Goal: Navigation & Orientation: Go to known website

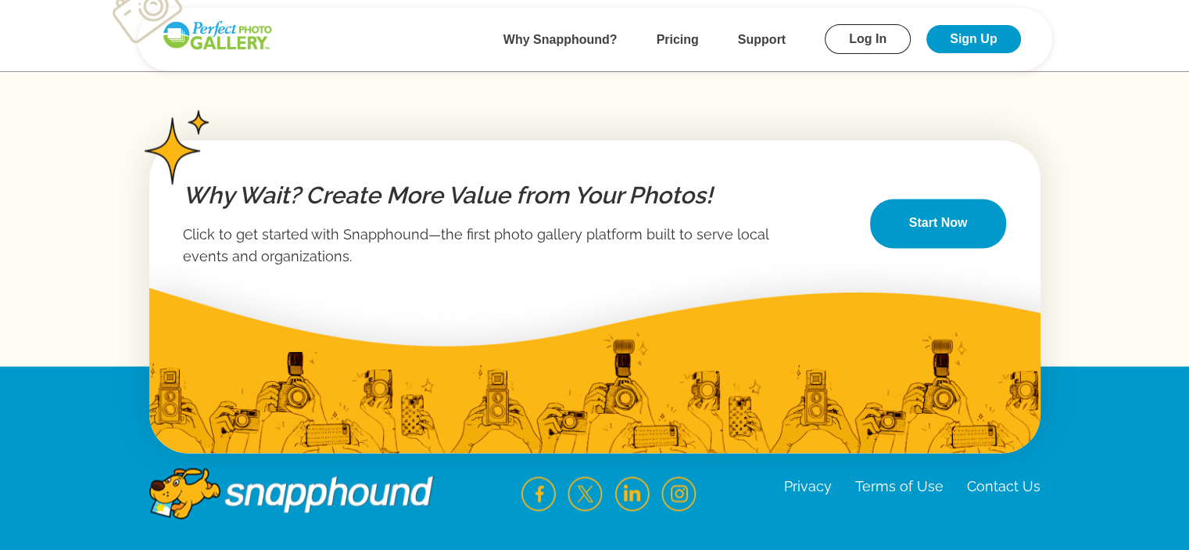
scroll to position [2659, 0]
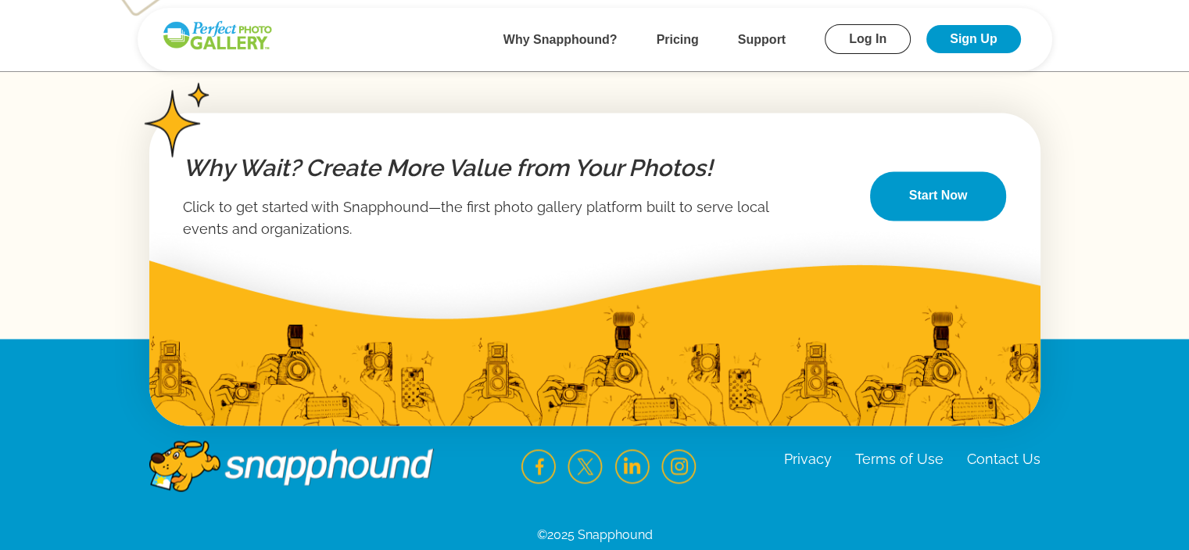
click at [935, 186] on link "Start Now" at bounding box center [938, 195] width 137 height 49
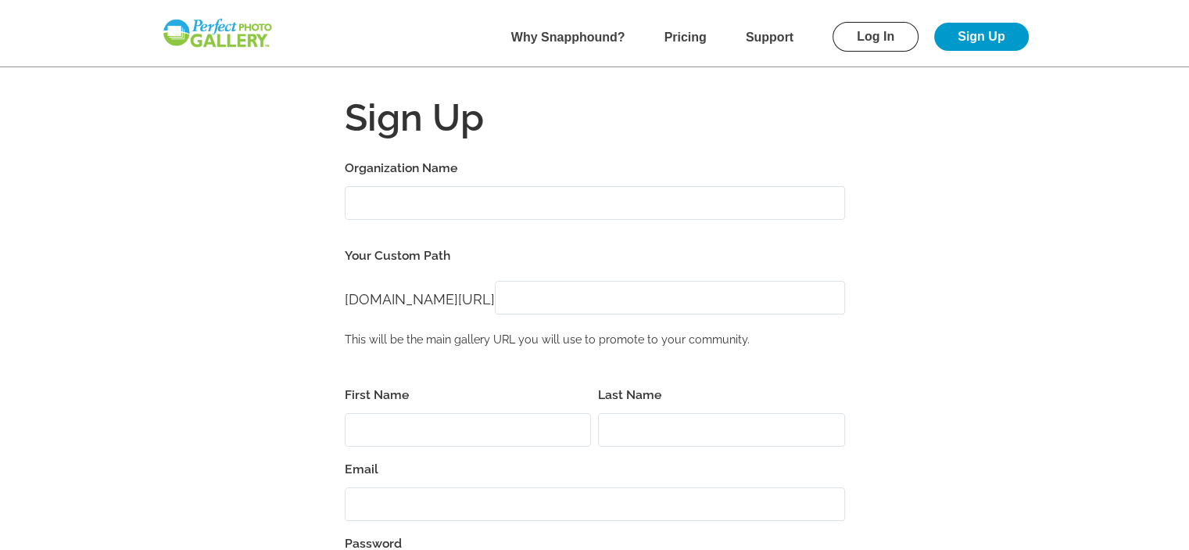
click at [239, 27] on img at bounding box center [217, 33] width 113 height 32
